Goal: Find specific page/section: Find specific page/section

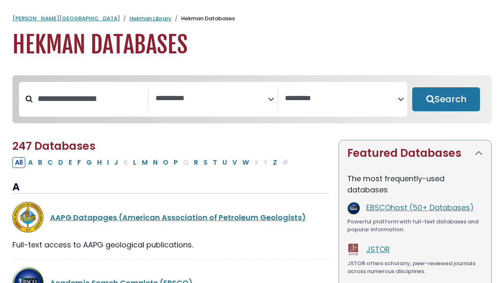
select select "Database Subject Filter"
select select "Database Vendors Filter"
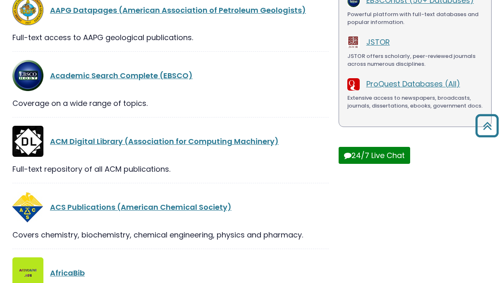
scroll to position [208, 0]
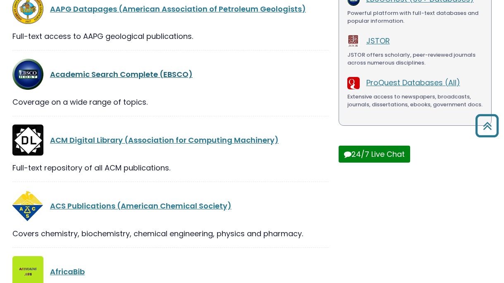
click at [91, 76] on link "Academic Search Complete (EBSCO)" at bounding box center [121, 74] width 143 height 10
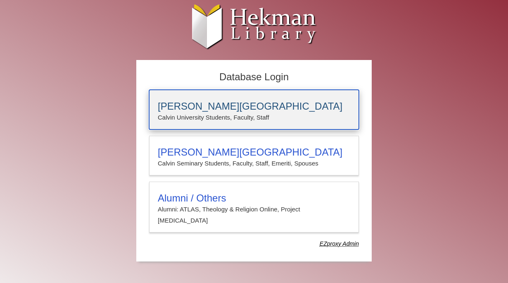
click at [247, 114] on p "Calvin University Students, Faculty, Staff" at bounding box center [254, 117] width 193 height 11
